Goal: Ask a question: Seek information or help from site administrators or community

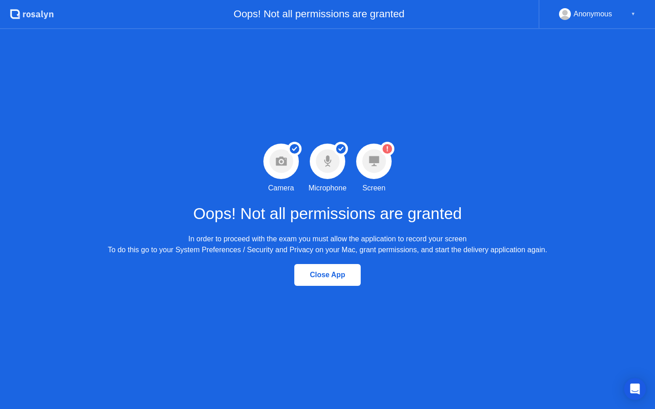
click at [378, 164] on circle at bounding box center [374, 162] width 24 height 24
click at [395, 147] on div "Warning Screen permission not granted Screen" at bounding box center [374, 169] width 46 height 50
click at [393, 147] on circle at bounding box center [387, 149] width 14 height 14
click at [391, 157] on div "Warning Screen permission not granted Screen" at bounding box center [374, 169] width 46 height 50
drag, startPoint x: 637, startPoint y: 392, endPoint x: 388, endPoint y: 167, distance: 334.9
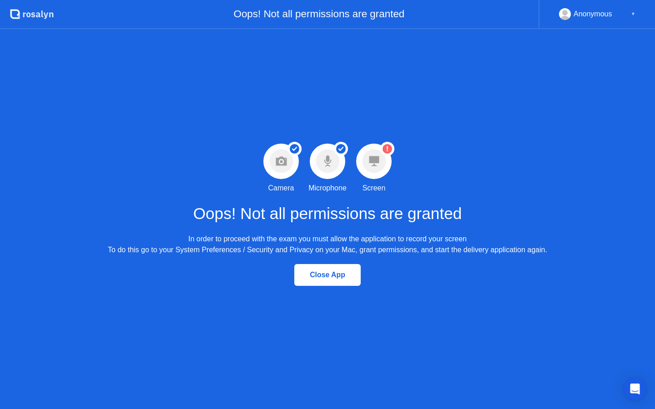
click at [628, 386] on div "Open Intercom Messenger" at bounding box center [635, 389] width 22 height 22
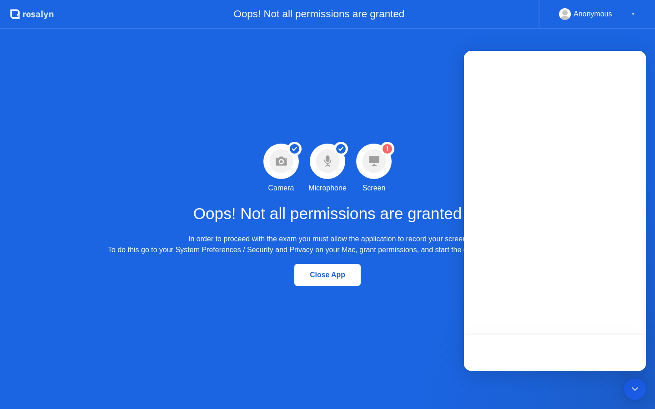
click at [388, 160] on div at bounding box center [373, 161] width 35 height 35
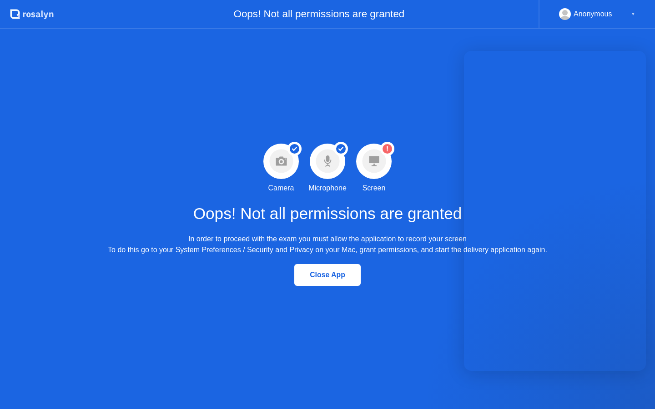
click at [381, 99] on div "Success Camera permission granted Camera Success Microphone permission granted …" at bounding box center [327, 219] width 655 height 380
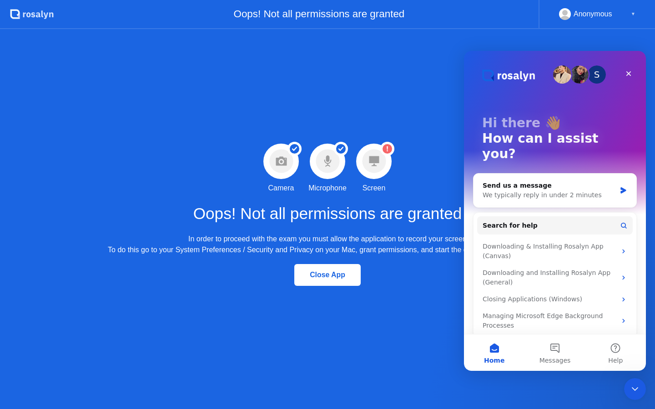
click at [247, 136] on div "Success Camera permission granted Camera Success Microphone permission granted …" at bounding box center [327, 219] width 655 height 380
click at [230, 246] on div "In order to proceed with the exam you must allow the application to record your…" at bounding box center [327, 245] width 439 height 22
click at [342, 240] on div "In order to proceed with the exam you must allow the application to record your…" at bounding box center [327, 245] width 439 height 22
click at [390, 147] on circle at bounding box center [388, 149] width 10 height 10
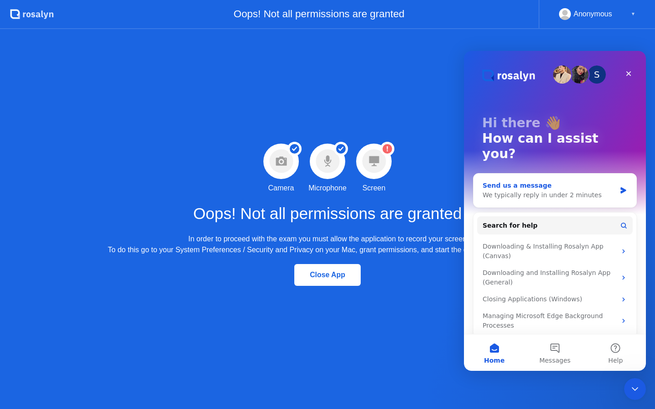
click at [578, 191] on div "We typically reply in under 2 minutes" at bounding box center [549, 196] width 133 height 10
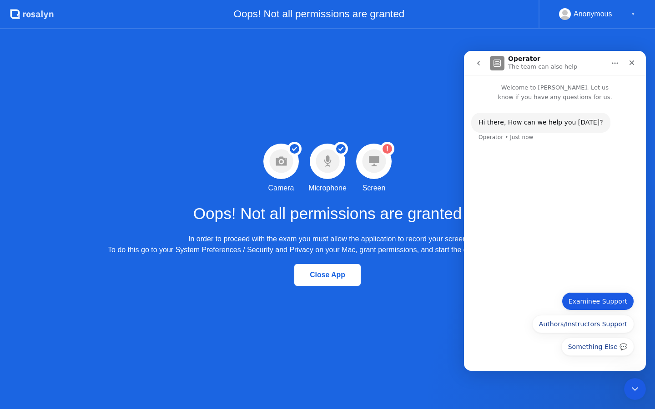
click at [592, 308] on button "Examinee Support" at bounding box center [598, 301] width 72 height 18
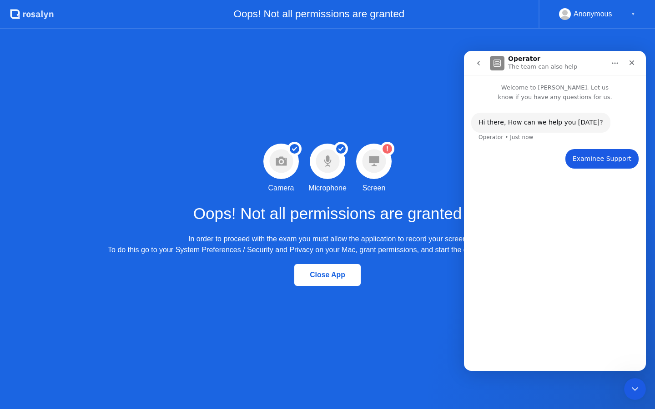
click at [378, 203] on h1 "Oops! Not all permissions are granted" at bounding box center [327, 214] width 269 height 24
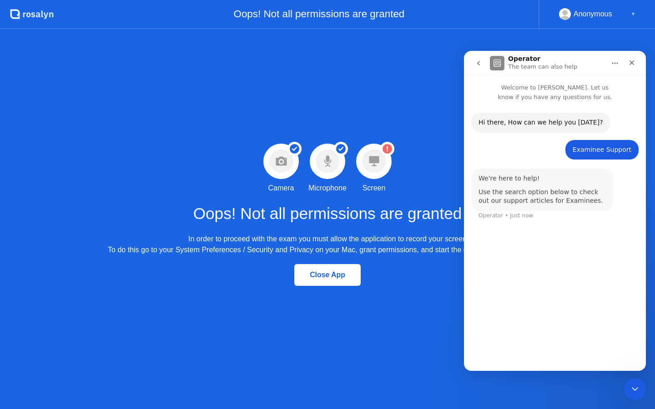
click at [366, 165] on circle at bounding box center [374, 162] width 24 height 24
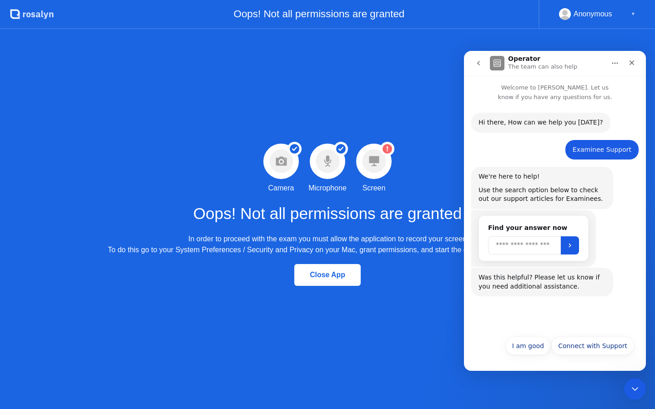
click at [520, 251] on input "Search" at bounding box center [524, 246] width 73 height 18
type input "******"
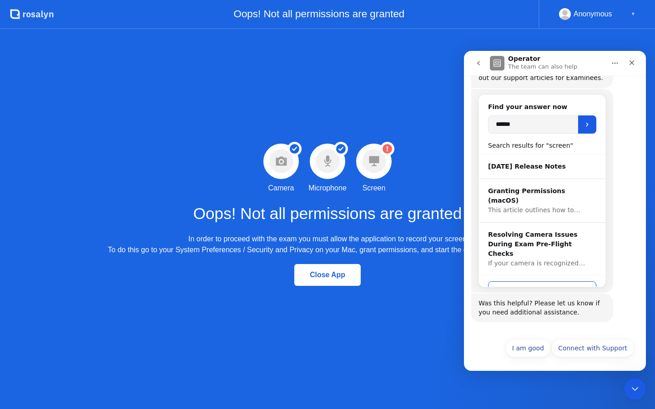
scroll to position [123, 0]
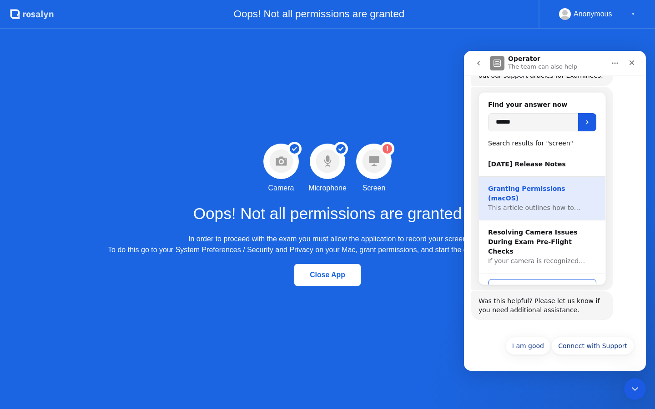
click at [527, 186] on div "Granting Permissions (macOS)" at bounding box center [542, 193] width 108 height 19
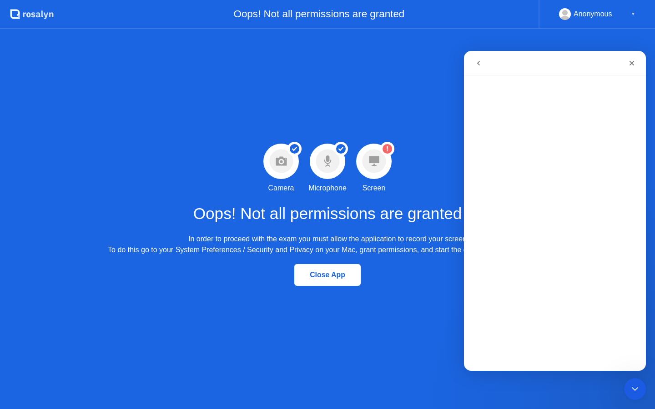
scroll to position [0, 0]
click at [408, 248] on div "In order to proceed with the exam you must allow the application to record your…" at bounding box center [327, 245] width 439 height 22
click at [372, 169] on circle at bounding box center [374, 162] width 24 height 24
